Goal: Task Accomplishment & Management: Use online tool/utility

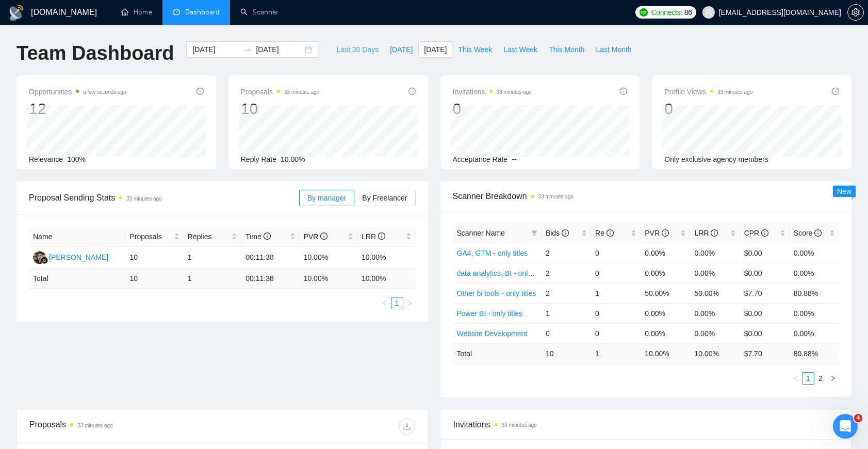
click at [371, 54] on span "Last 30 Days" at bounding box center [357, 49] width 42 height 11
type input "2025-08-10"
type input "[DATE]"
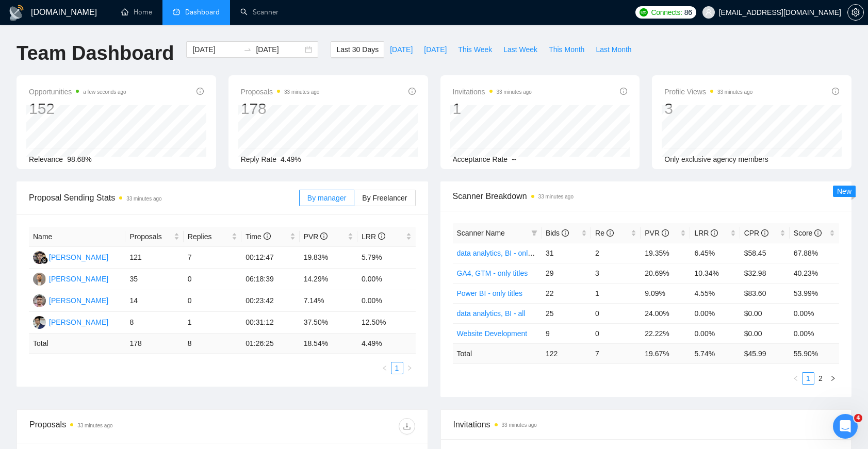
click at [361, 189] on div "By manager By Freelancer" at bounding box center [357, 198] width 117 height 33
click at [362, 194] on span "By Freelancer" at bounding box center [384, 198] width 45 height 8
click at [354, 201] on input "By Freelancer" at bounding box center [354, 201] width 0 height 0
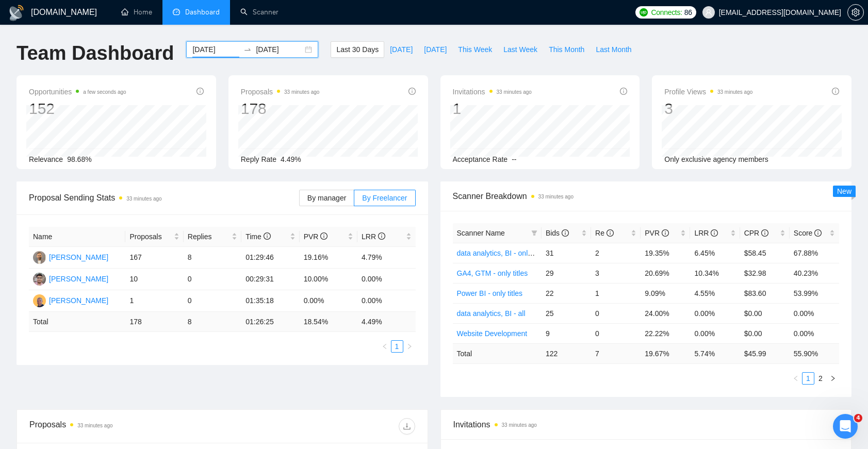
click at [211, 47] on input "2025-08-10" at bounding box center [215, 49] width 47 height 11
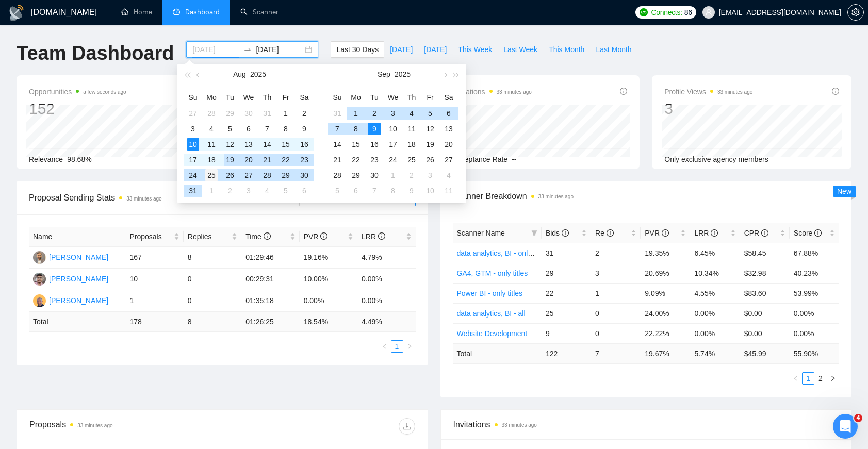
type input "[DATE]"
click at [208, 179] on div "25" at bounding box center [211, 175] width 12 height 12
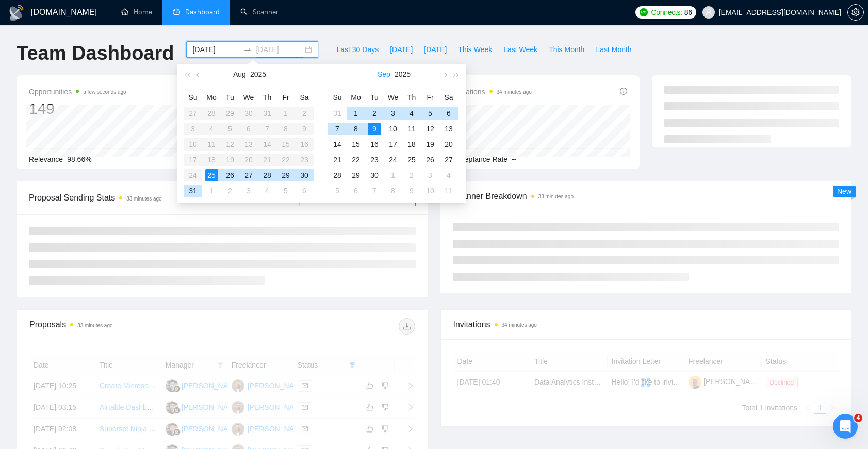
type input "[DATE]"
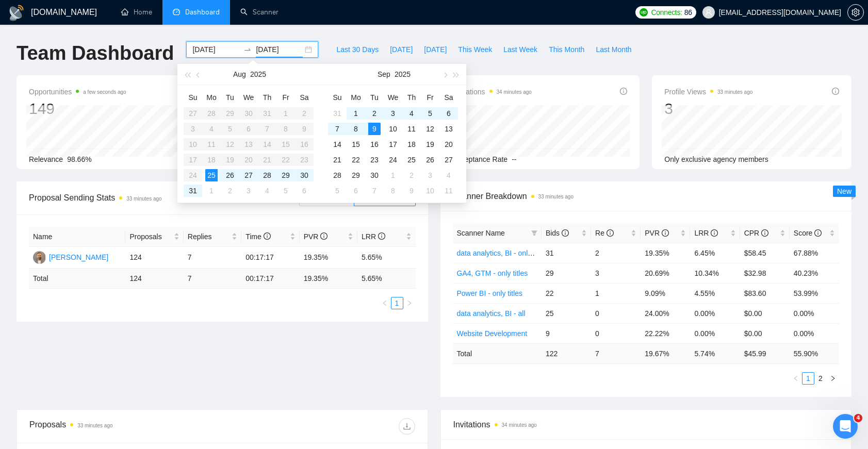
click at [376, 31] on div "GigRadar.io Home Dashboard Scanner Connects: 86 sagar@sranalytics.io Team Dashb…" at bounding box center [434, 409] width 868 height 818
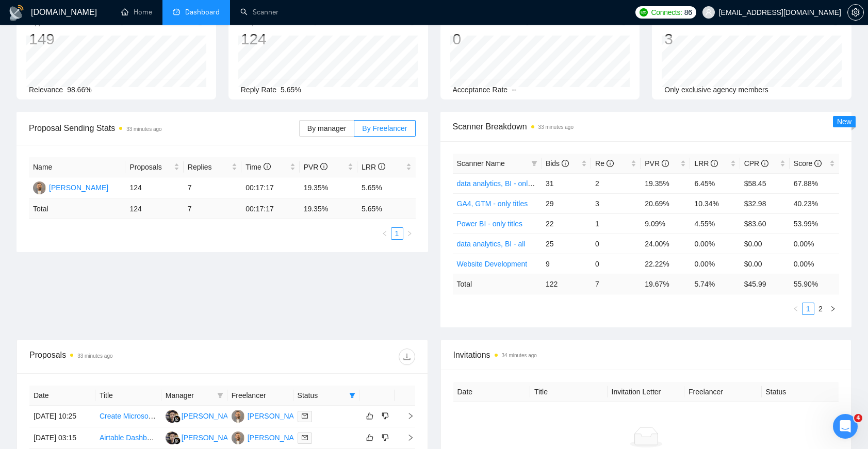
scroll to position [210, 0]
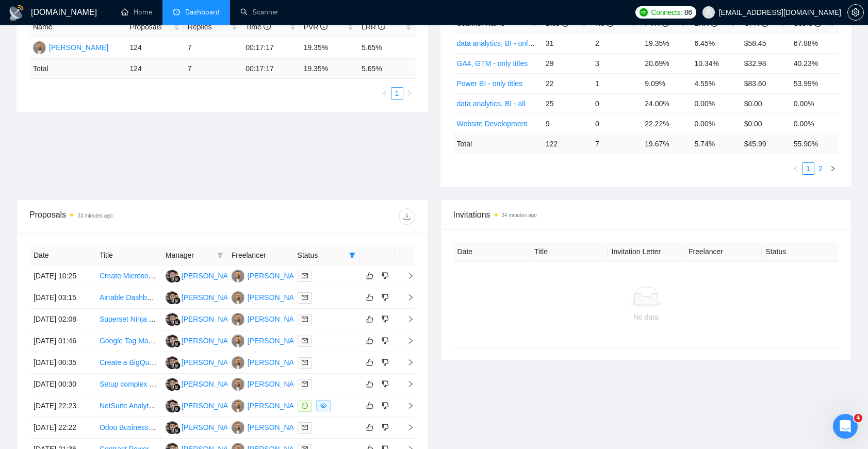
click at [822, 166] on link "2" at bounding box center [820, 168] width 11 height 11
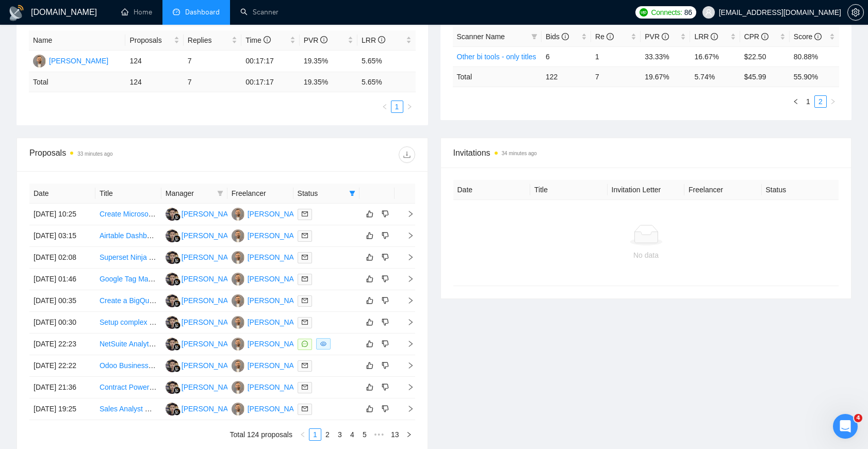
scroll to position [190, 0]
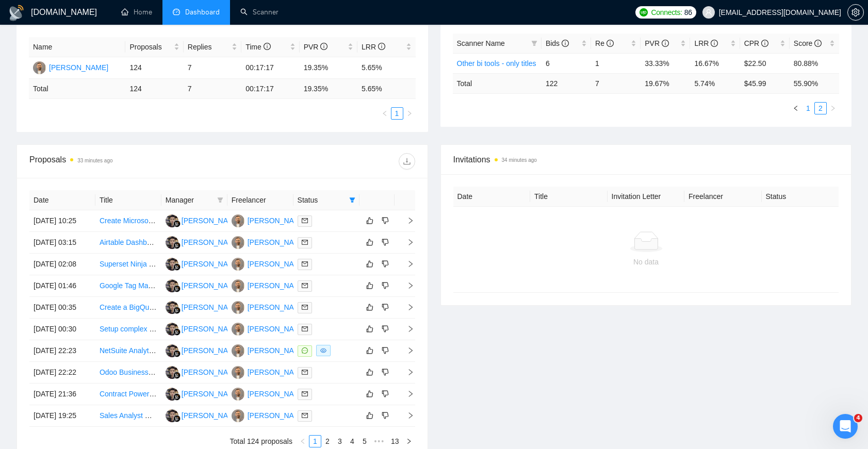
click at [812, 106] on link "1" at bounding box center [808, 108] width 11 height 11
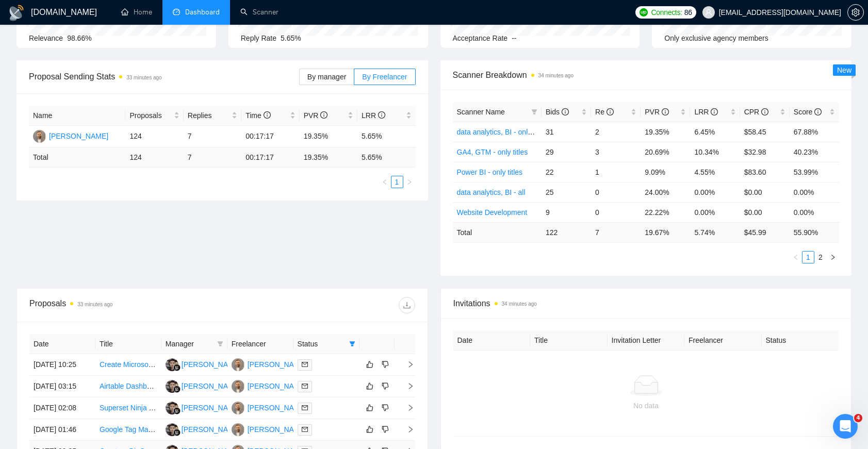
scroll to position [0, 0]
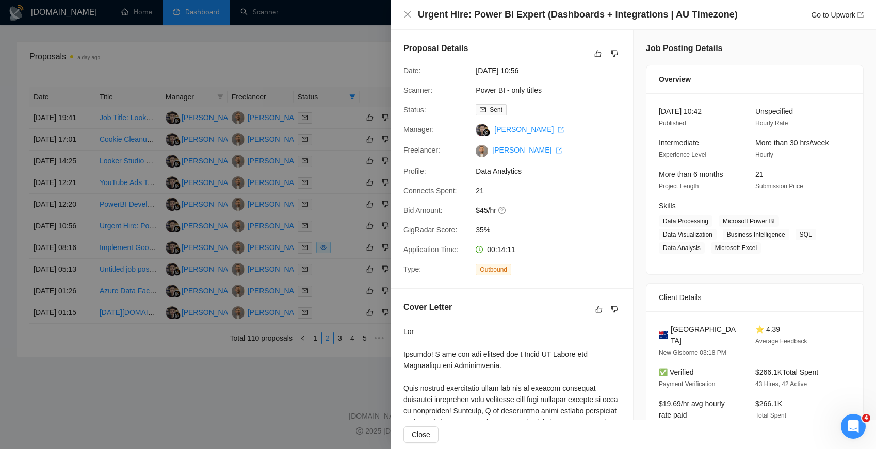
click at [240, 20] on div at bounding box center [438, 224] width 876 height 449
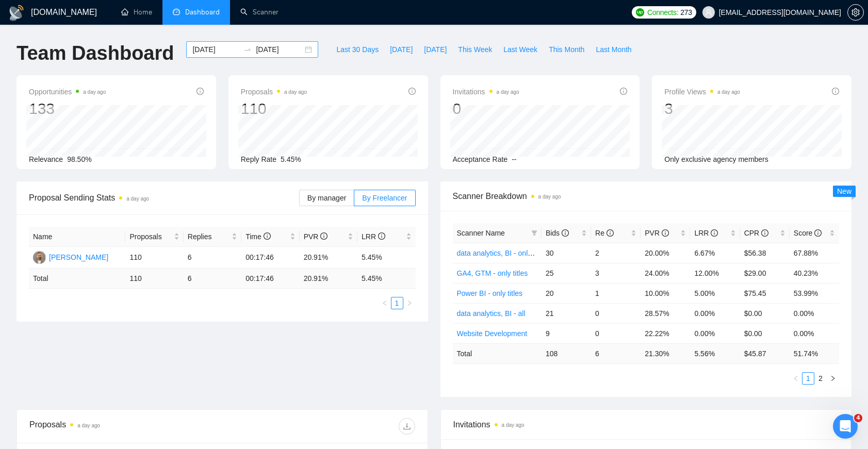
drag, startPoint x: 302, startPoint y: 47, endPoint x: 306, endPoint y: 52, distance: 6.6
click at [302, 47] on div "[DATE] [DATE]" at bounding box center [252, 49] width 132 height 17
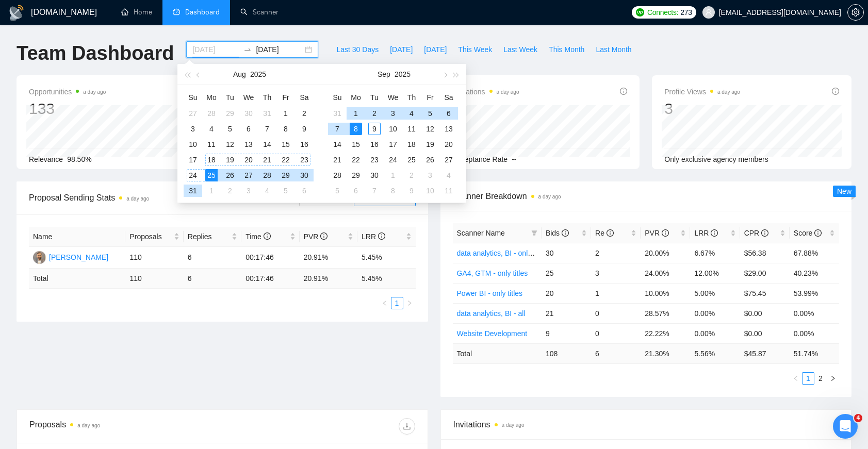
type input "[DATE]"
click at [212, 171] on div "25" at bounding box center [211, 175] width 12 height 12
type input "[DATE]"
click at [372, 125] on div "9" at bounding box center [374, 129] width 12 height 12
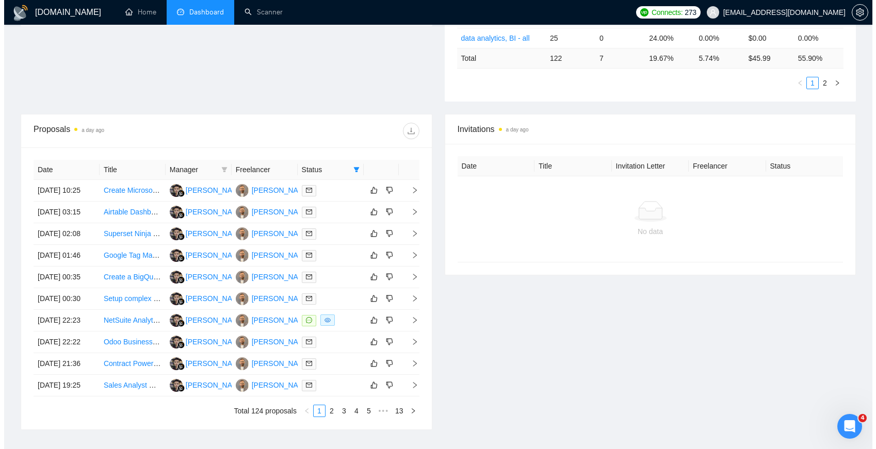
scroll to position [302, 0]
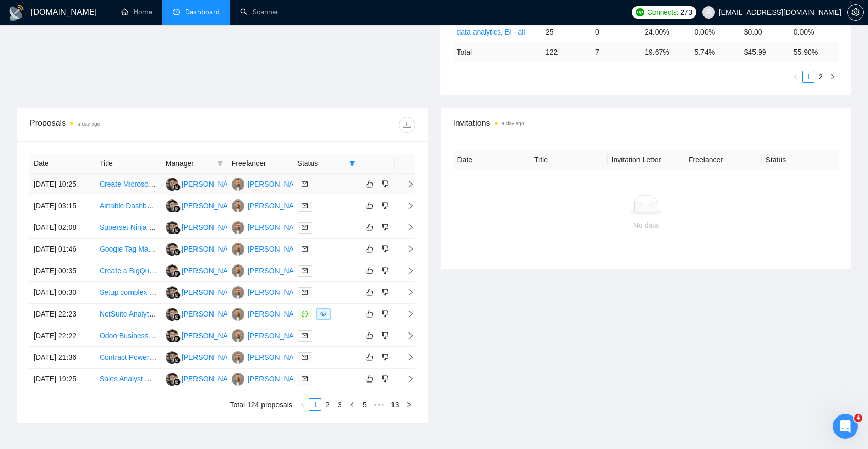
click at [77, 185] on td "[DATE] 10:25" at bounding box center [62, 185] width 66 height 22
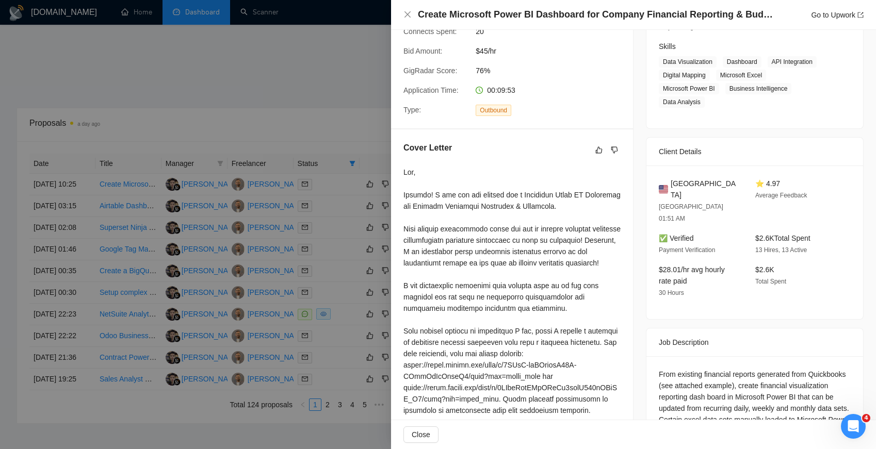
scroll to position [317, 0]
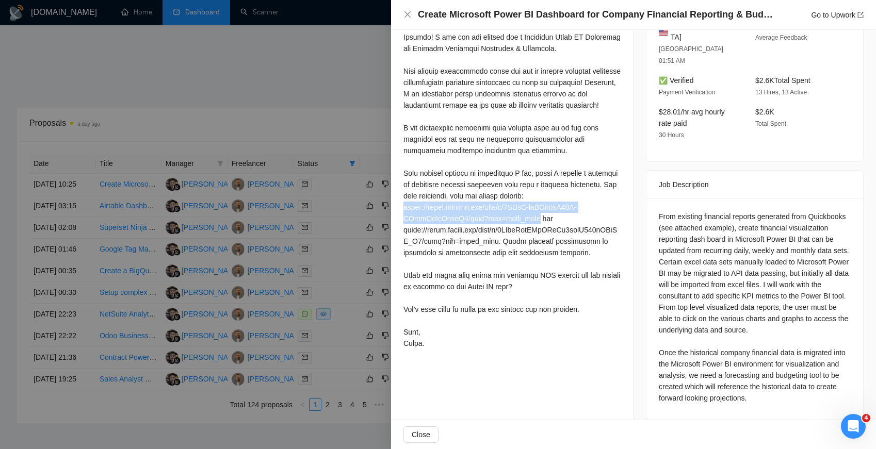
drag, startPoint x: 405, startPoint y: 218, endPoint x: 527, endPoint y: 227, distance: 122.6
click at [527, 227] on div at bounding box center [512, 179] width 217 height 341
copy div "[URL][DOMAIN_NAME]"
click at [405, 243] on div at bounding box center [512, 179] width 217 height 341
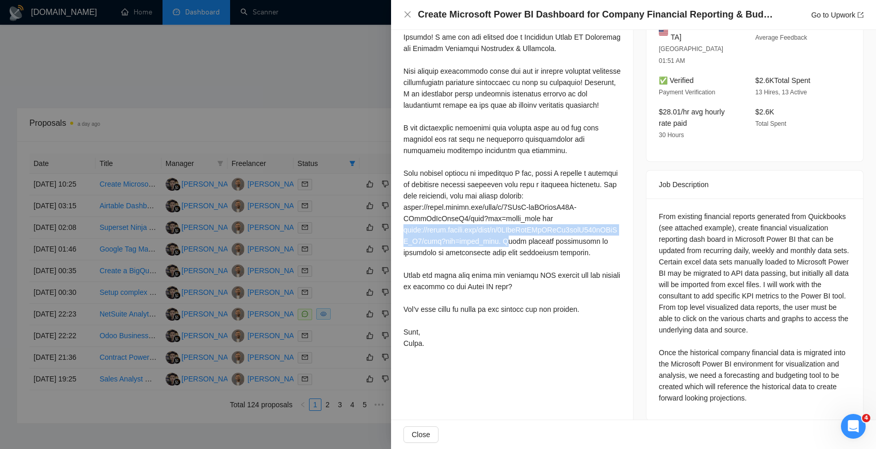
drag, startPoint x: 403, startPoint y: 243, endPoint x: 512, endPoint y: 248, distance: 109.5
click at [512, 248] on div at bounding box center [512, 179] width 217 height 341
drag, startPoint x: 505, startPoint y: 248, endPoint x: 497, endPoint y: 249, distance: 8.3
click at [497, 249] on div at bounding box center [512, 179] width 217 height 341
click at [499, 249] on div at bounding box center [512, 179] width 217 height 341
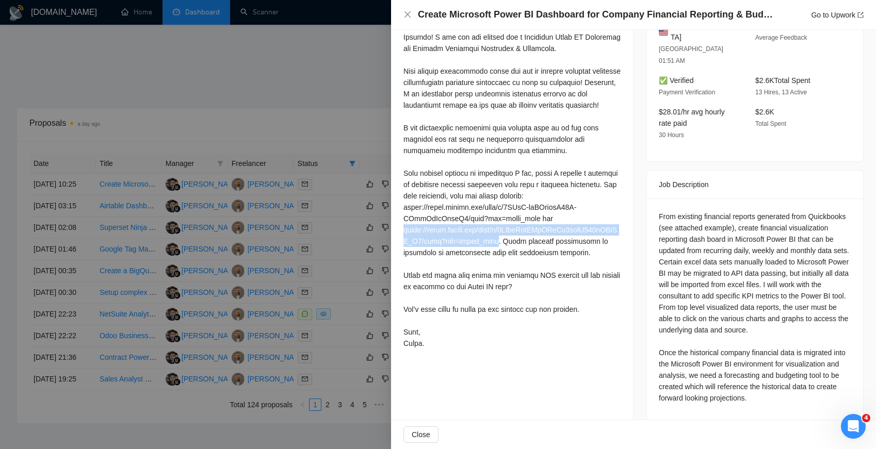
drag, startPoint x: 502, startPoint y: 251, endPoint x: 402, endPoint y: 246, distance: 99.7
click at [402, 246] on div "Cover Letter" at bounding box center [512, 169] width 242 height 394
copy div "[URL][DOMAIN_NAME]"
click at [309, 104] on div at bounding box center [438, 224] width 876 height 449
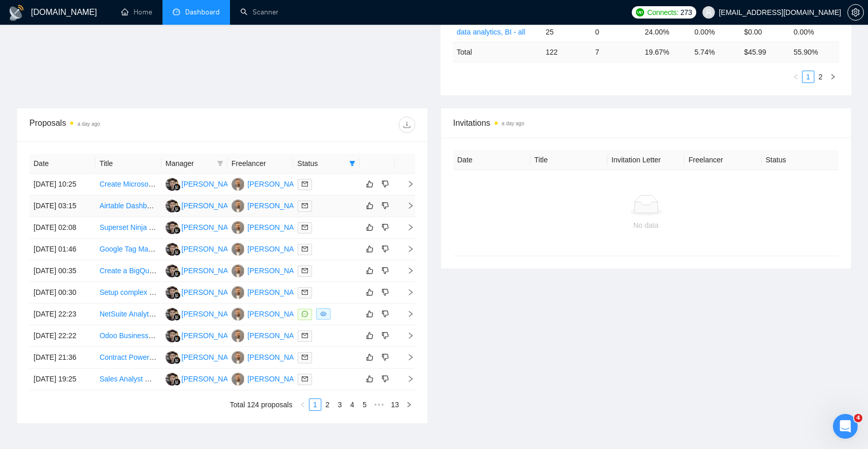
click at [64, 214] on td "[DATE] 03:15" at bounding box center [62, 207] width 66 height 22
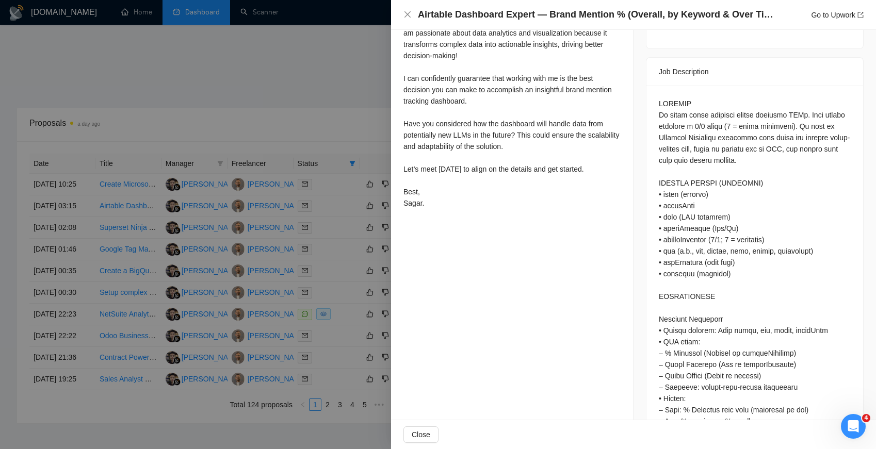
scroll to position [271, 0]
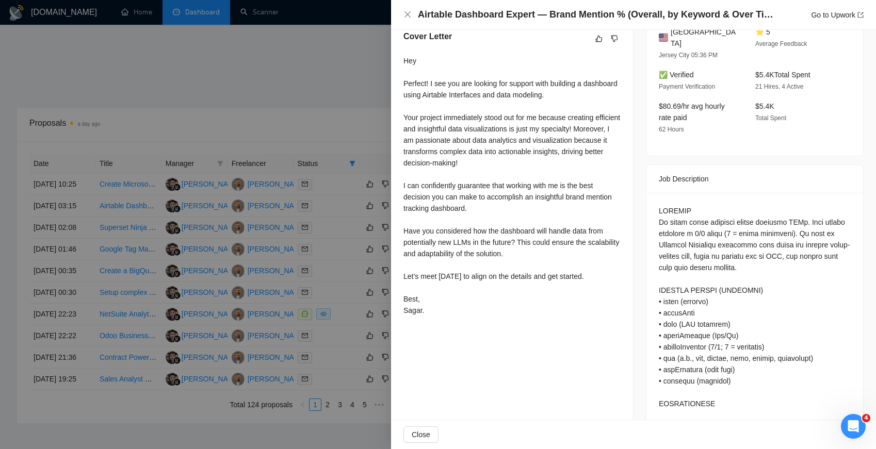
click at [327, 150] on div at bounding box center [438, 224] width 876 height 449
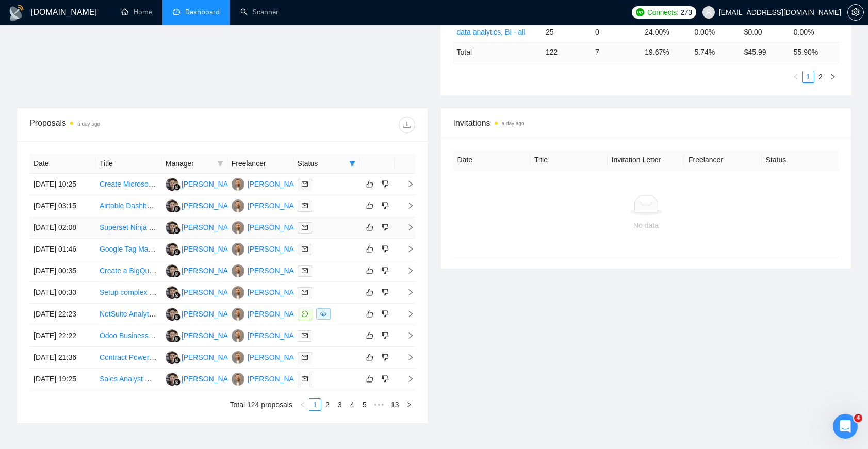
click at [58, 239] on td "[DATE] 02:08" at bounding box center [62, 228] width 66 height 22
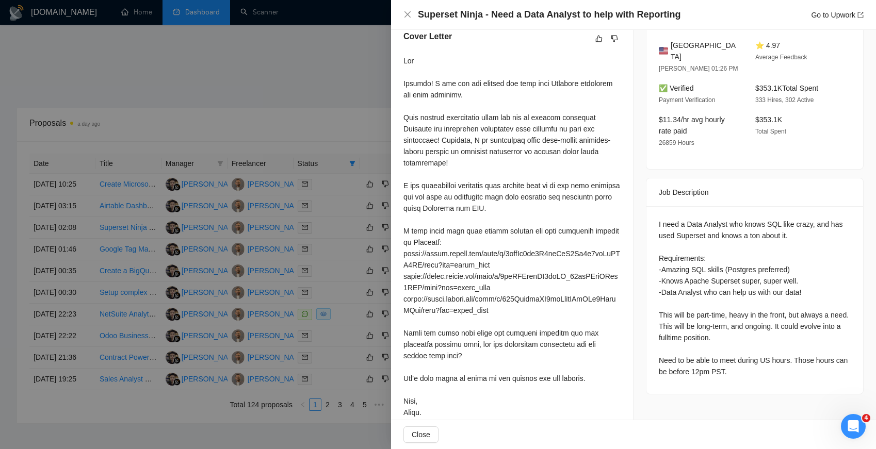
click at [272, 182] on div at bounding box center [438, 224] width 876 height 449
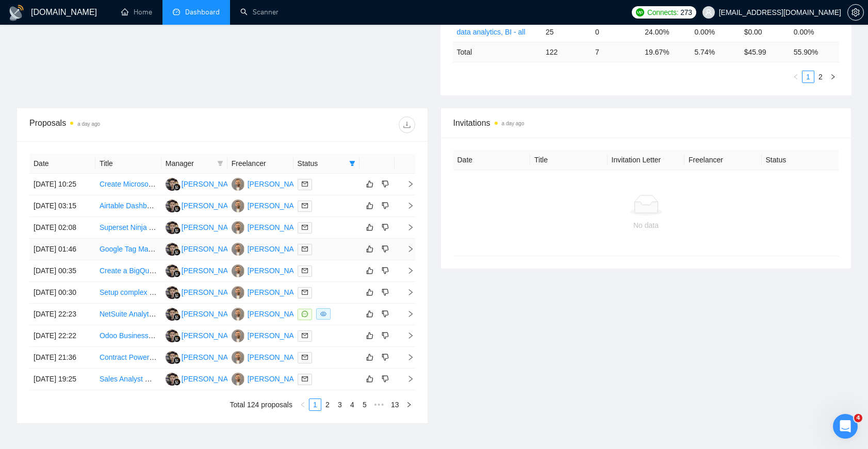
click at [69, 261] on td "[DATE] 01:46" at bounding box center [62, 250] width 66 height 22
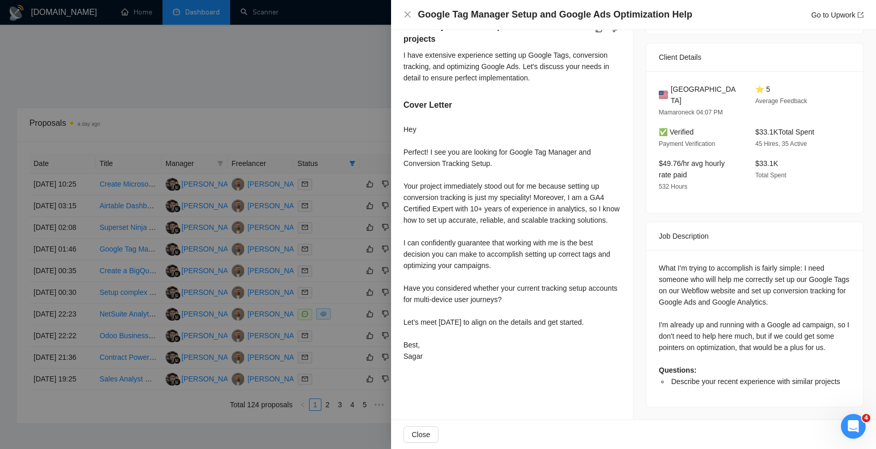
scroll to position [291, 0]
click at [231, 190] on div at bounding box center [438, 224] width 876 height 449
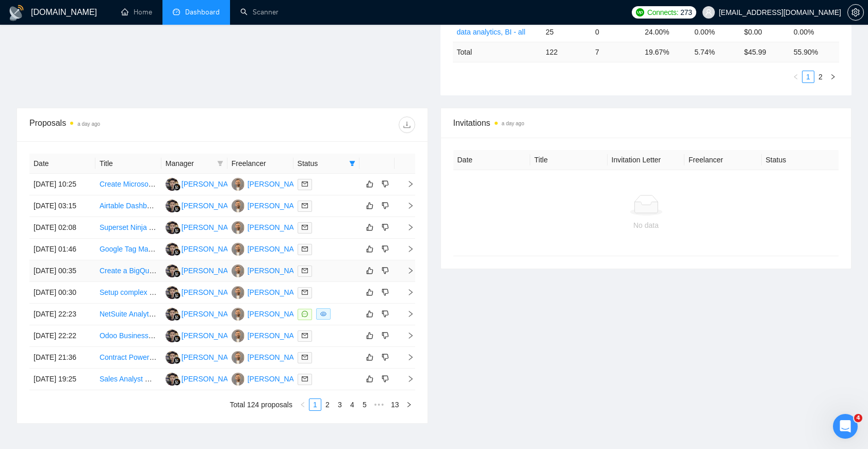
click at [62, 282] on td "[DATE] 00:35" at bounding box center [62, 272] width 66 height 22
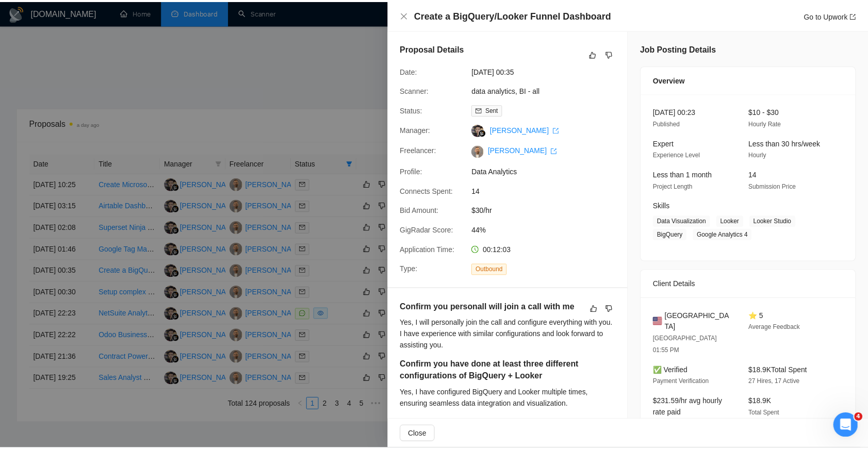
scroll to position [334, 0]
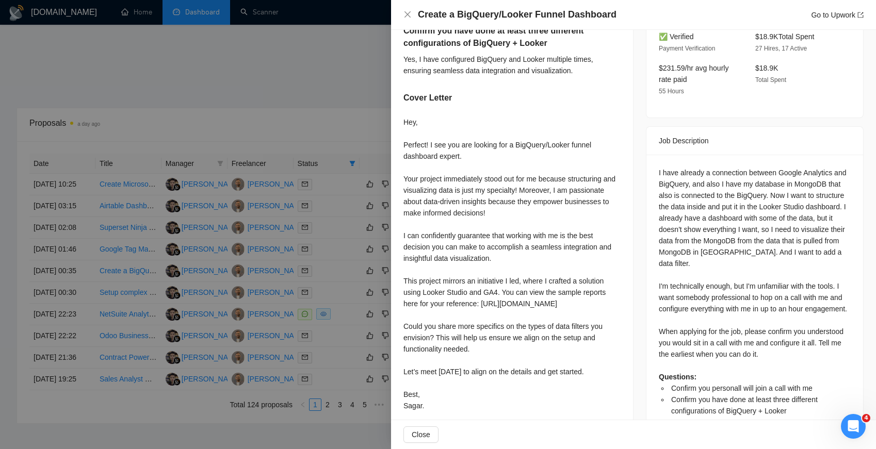
click at [207, 213] on div at bounding box center [438, 224] width 876 height 449
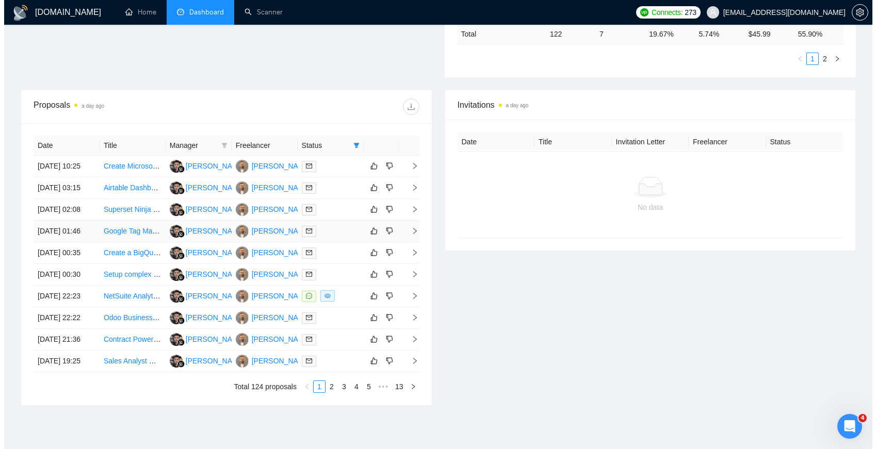
scroll to position [382, 0]
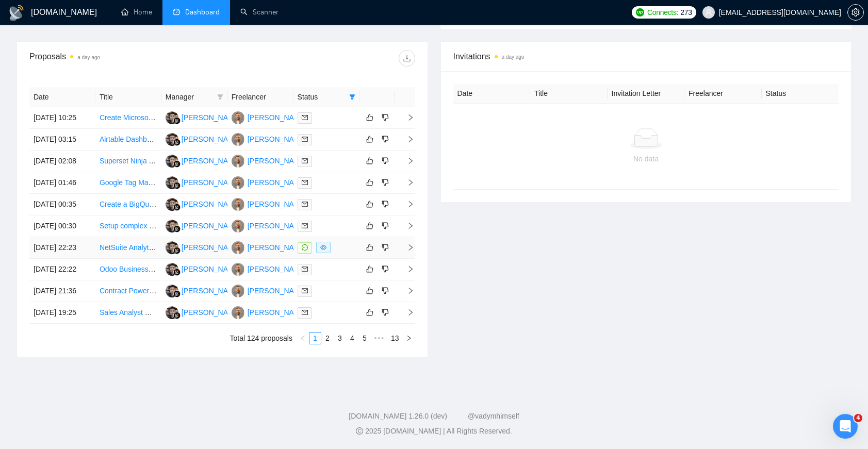
click at [58, 259] on td "[DATE] 22:23" at bounding box center [62, 248] width 66 height 22
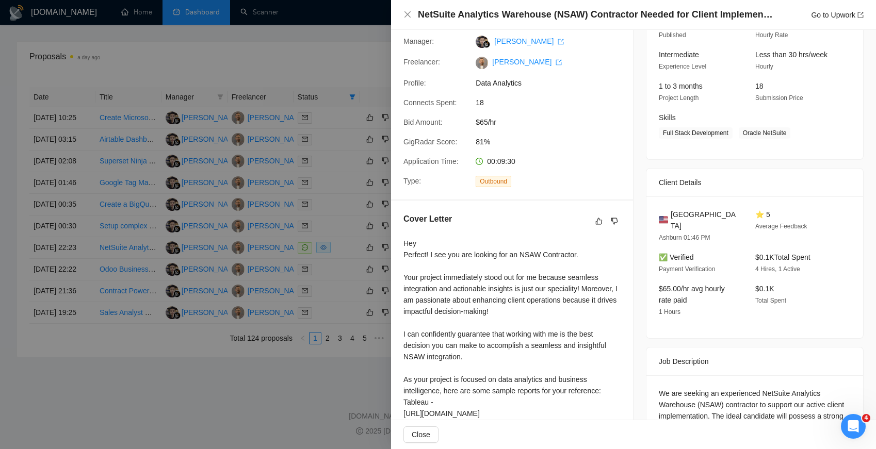
scroll to position [0, 0]
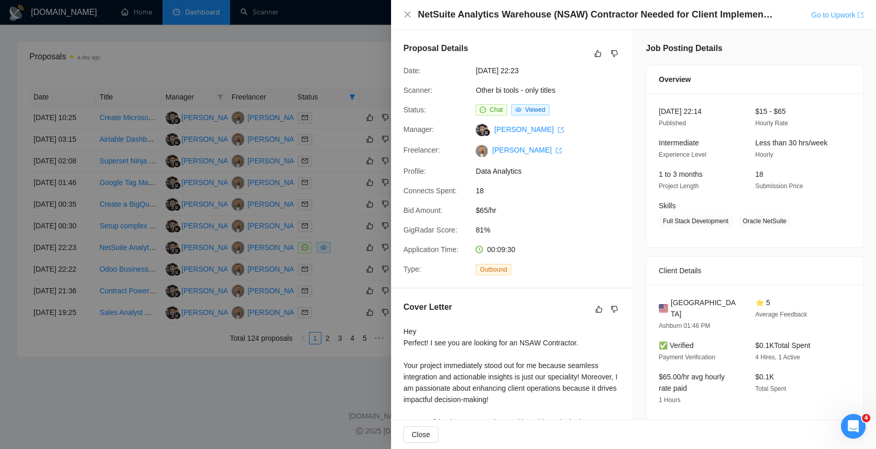
click at [836, 11] on link "Go to Upwork" at bounding box center [837, 15] width 53 height 8
